Goal: Task Accomplishment & Management: Manage account settings

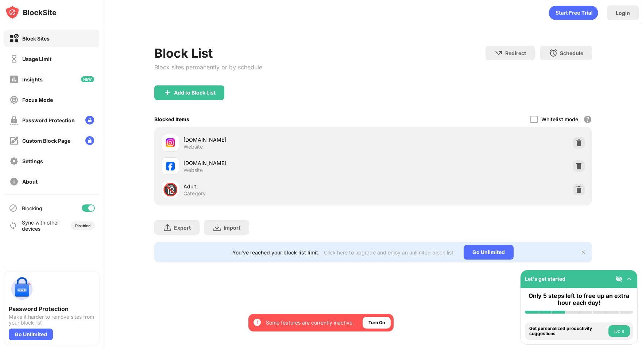
click at [85, 208] on div at bounding box center [88, 207] width 13 height 7
click at [88, 207] on div at bounding box center [88, 207] width 13 height 7
click at [85, 208] on div at bounding box center [88, 207] width 13 height 7
click at [83, 210] on div at bounding box center [85, 208] width 6 height 6
click at [93, 209] on div at bounding box center [91, 208] width 6 height 6
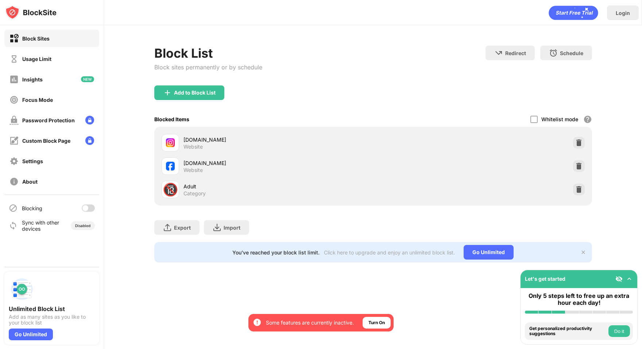
click at [92, 206] on div at bounding box center [88, 207] width 13 height 7
